Goal: Task Accomplishment & Management: Use online tool/utility

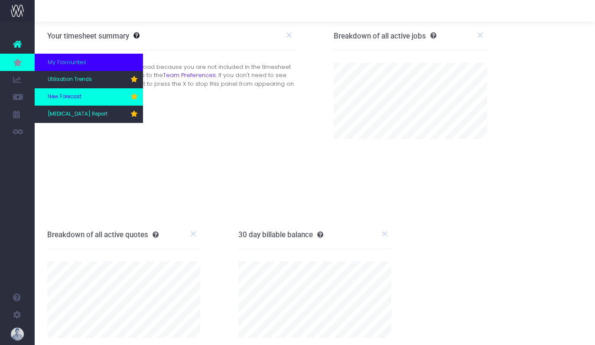
click at [96, 103] on link "New Forecast" at bounding box center [89, 96] width 108 height 17
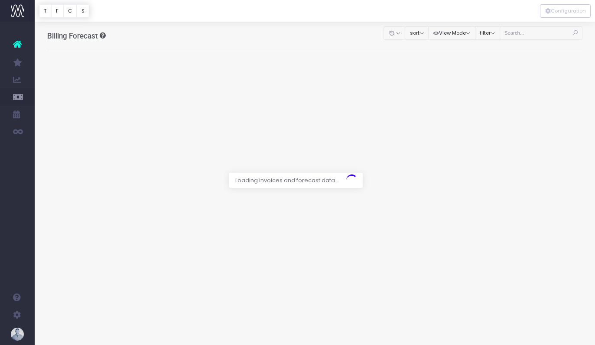
click at [591, 337] on div at bounding box center [297, 172] width 595 height 345
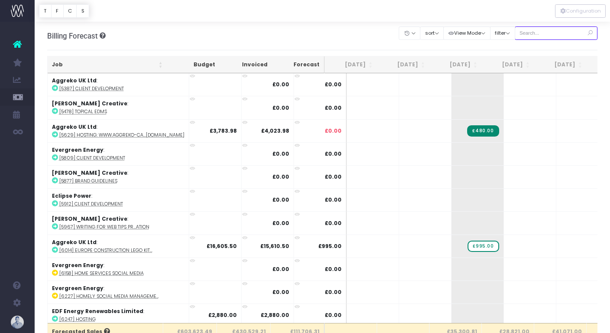
click at [542, 36] on input "text" at bounding box center [556, 32] width 83 height 13
type input "confirmed"
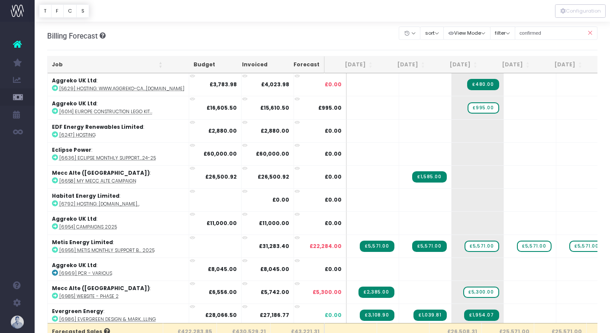
click at [85, 65] on th "Job" at bounding box center [108, 64] width 120 height 17
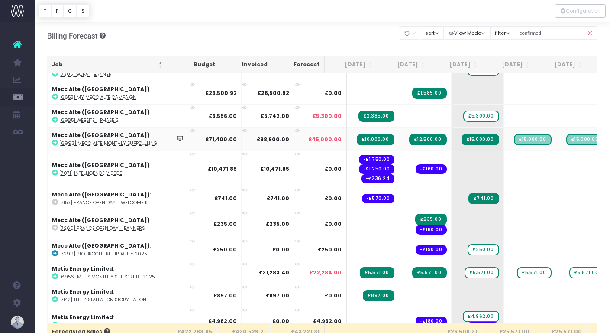
scroll to position [1115, 0]
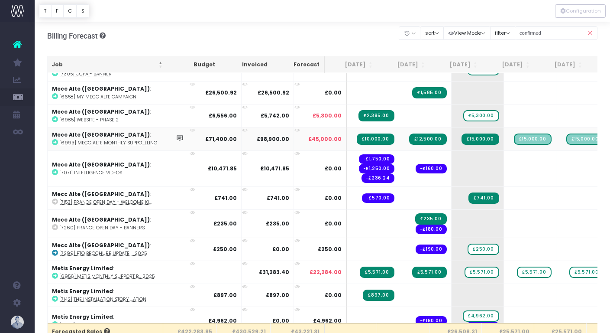
click at [120, 141] on abbr "[6993] Mecc Alte Monthly Suppo...lling" at bounding box center [108, 142] width 98 height 6
